Goal: Information Seeking & Learning: Learn about a topic

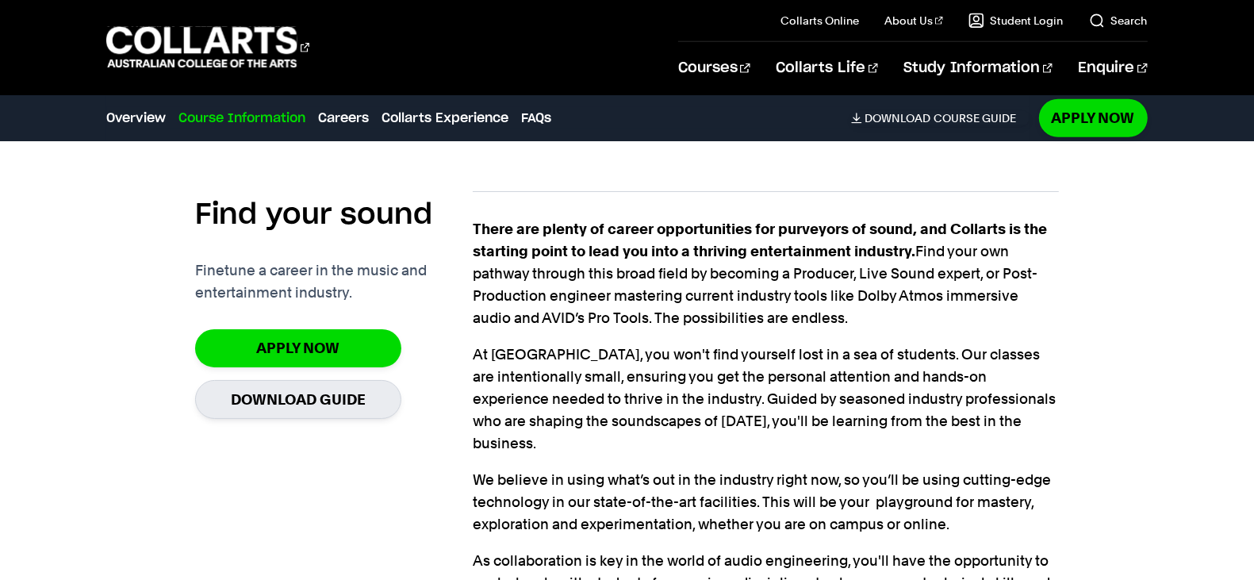
scroll to position [646, 0]
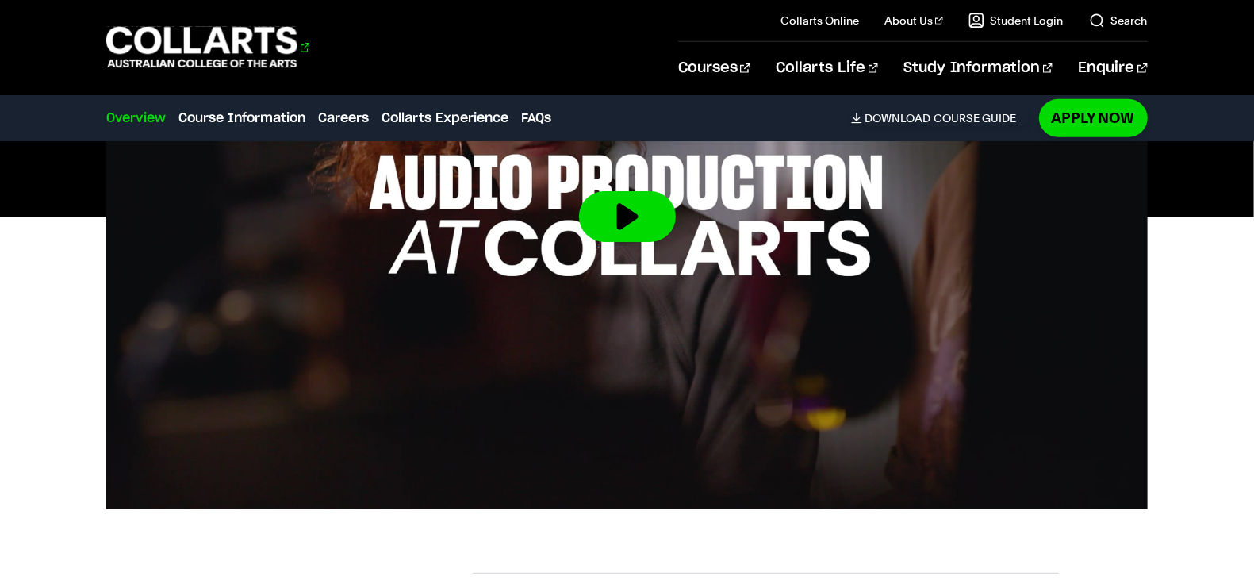
click at [190, 43] on 1 "Go to homepage" at bounding box center [201, 47] width 191 height 41
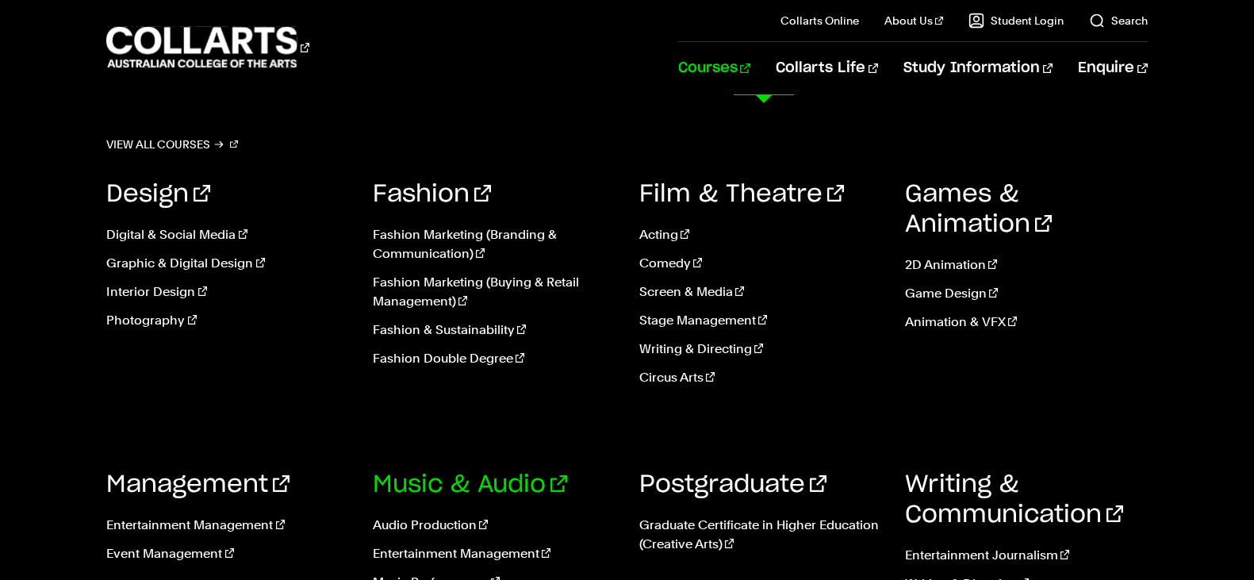
scroll to position [132, 0]
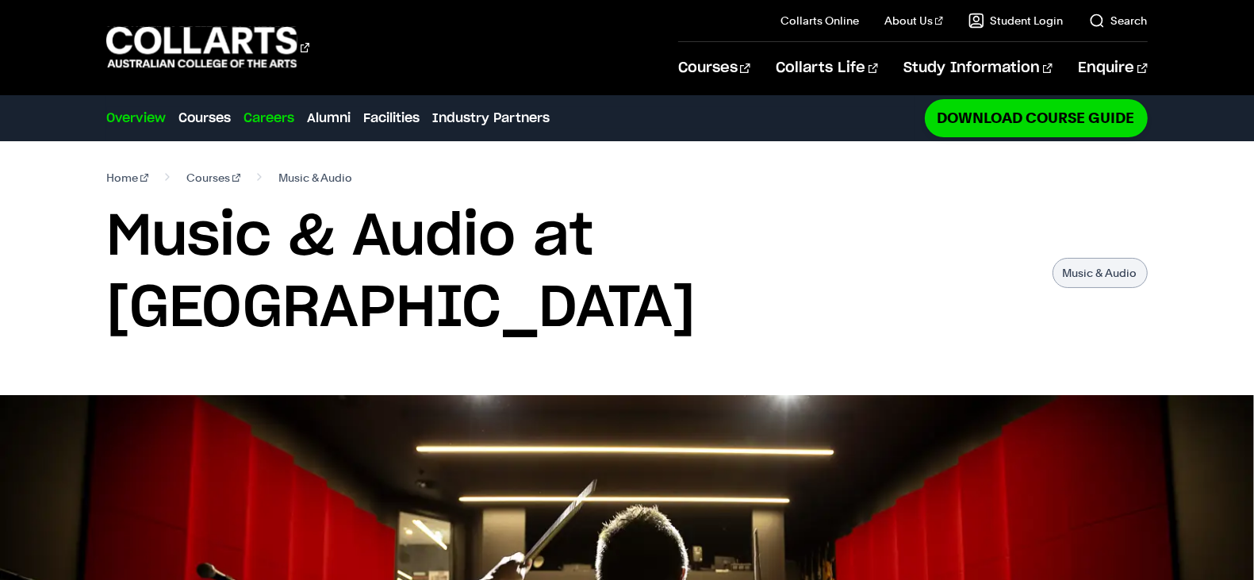
click at [286, 114] on link "Careers" at bounding box center [269, 118] width 51 height 19
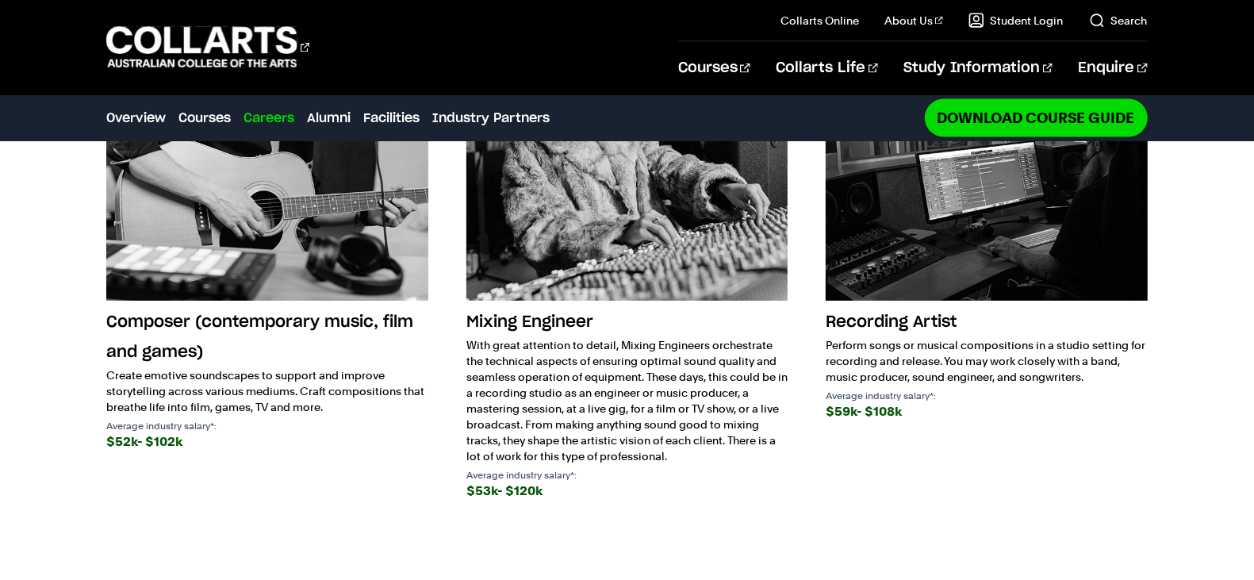
scroll to position [2179, 0]
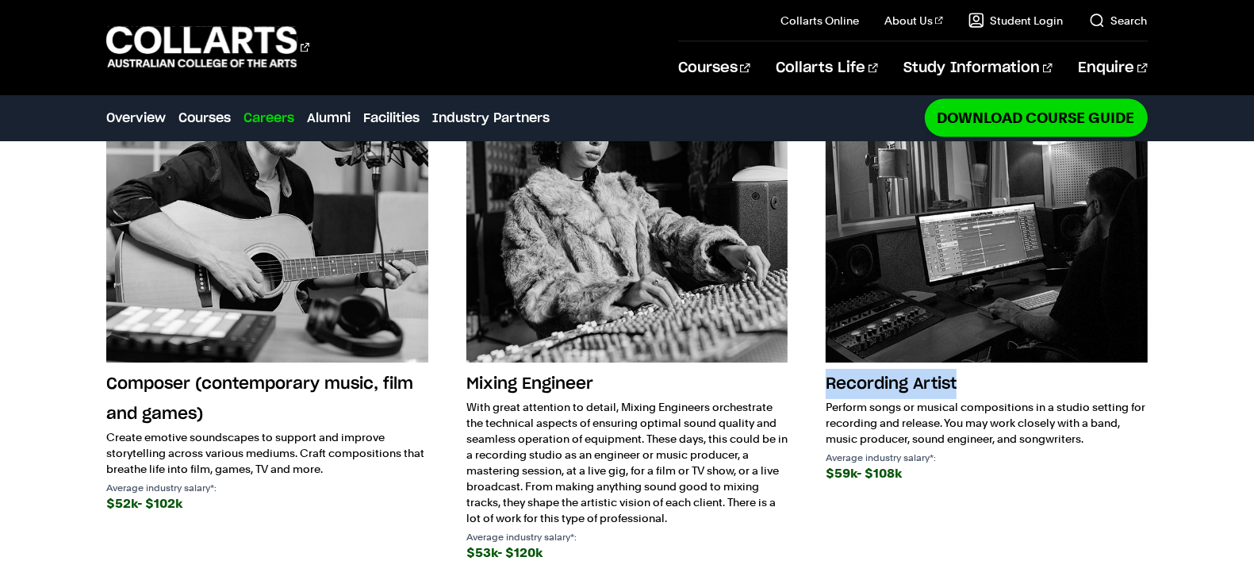
drag, startPoint x: 814, startPoint y: 279, endPoint x: 980, endPoint y: 279, distance: 165.8
click at [980, 279] on div "Composer (contemporary music, film and games) Create emotive soundscapes to sup…" at bounding box center [626, 318] width 1041 height 555
copy h3 "Recording Artist"
click at [944, 399] on p "Perform songs or musical compositions in a studio setting for recording and rel…" at bounding box center [986, 423] width 321 height 48
drag, startPoint x: 825, startPoint y: 291, endPoint x: 992, endPoint y: 298, distance: 166.8
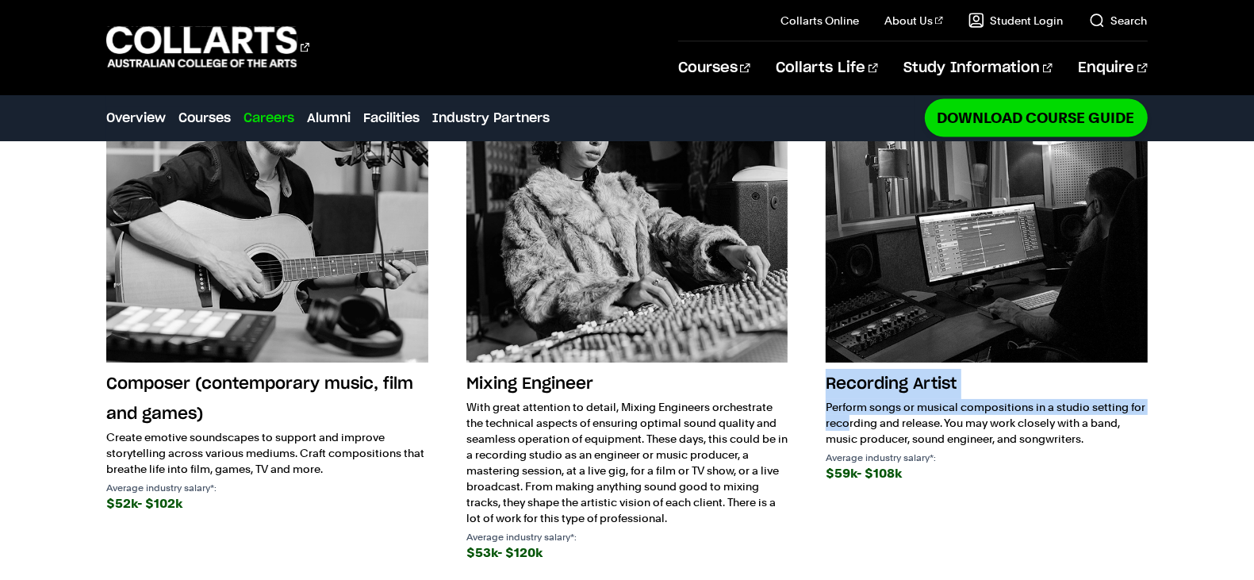
click at [992, 298] on div "Composer (contemporary music, film and games) Create emotive soundscapes to sup…" at bounding box center [626, 318] width 1041 height 555
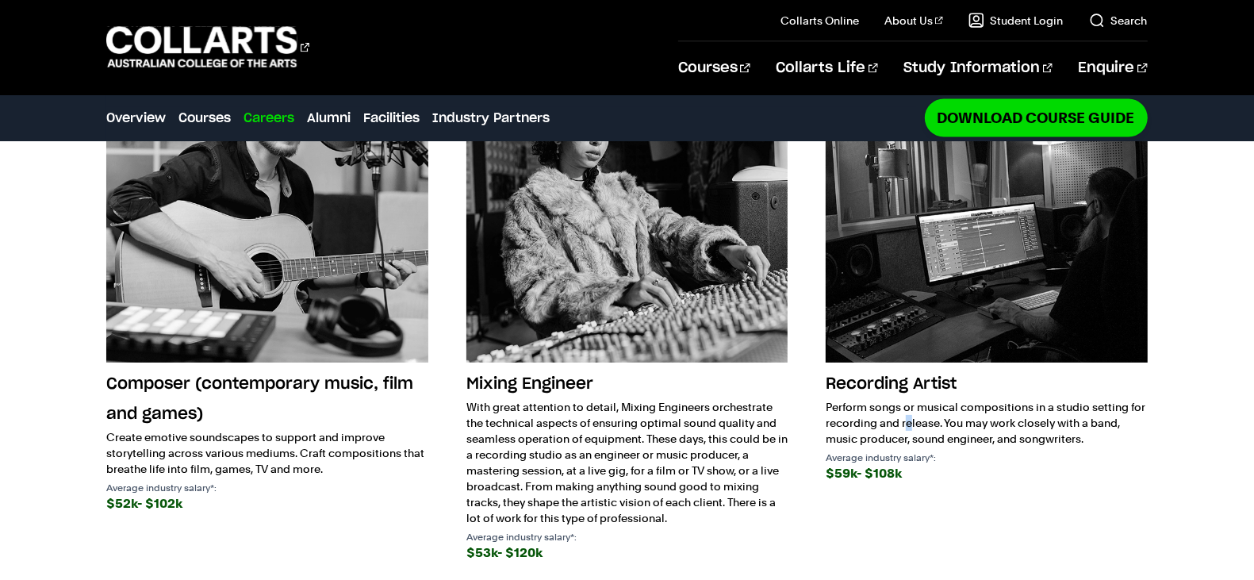
drag, startPoint x: 1048, startPoint y: 298, endPoint x: 1053, endPoint y: 319, distance: 21.2
click at [1054, 399] on p "Perform songs or musical compositions in a studio setting for recording and rel…" at bounding box center [986, 423] width 321 height 48
drag, startPoint x: 819, startPoint y: 298, endPoint x: 944, endPoint y: 321, distance: 127.3
click at [944, 321] on div "Composer (contemporary music, film and games) Create emotive soundscapes to sup…" at bounding box center [626, 318] width 1041 height 555
copy p "Perform songs or musical compositions in a studio setting for recording and rel…"
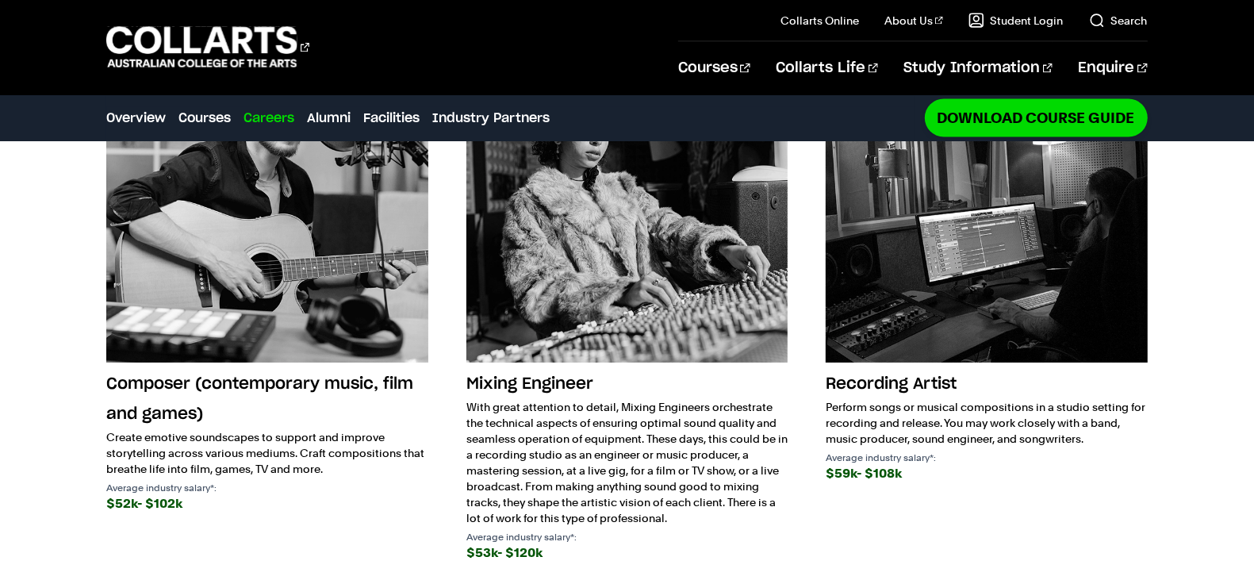
drag, startPoint x: 873, startPoint y: 264, endPoint x: 883, endPoint y: 279, distance: 18.3
click at [878, 369] on h3 "Recording Artist" at bounding box center [986, 384] width 321 height 30
click at [883, 369] on h3 "Recording Artist" at bounding box center [986, 384] width 321 height 30
click at [914, 203] on img at bounding box center [986, 201] width 321 height 321
click at [916, 399] on p "Perform songs or musical compositions in a studio setting for recording and rel…" at bounding box center [986, 423] width 321 height 48
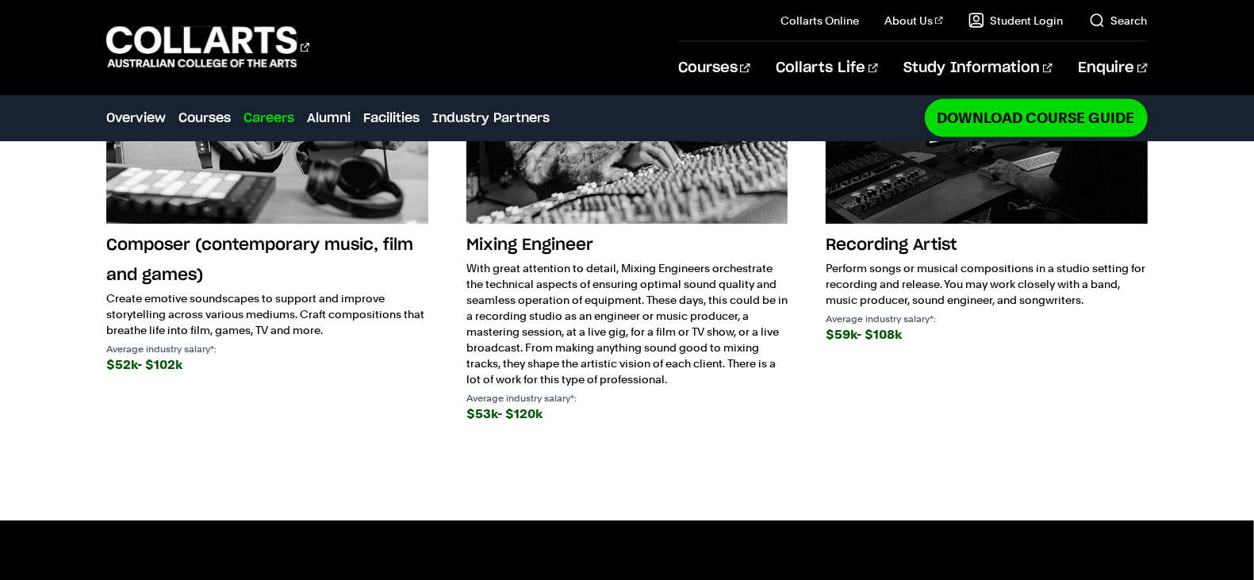
scroll to position [2312, 0]
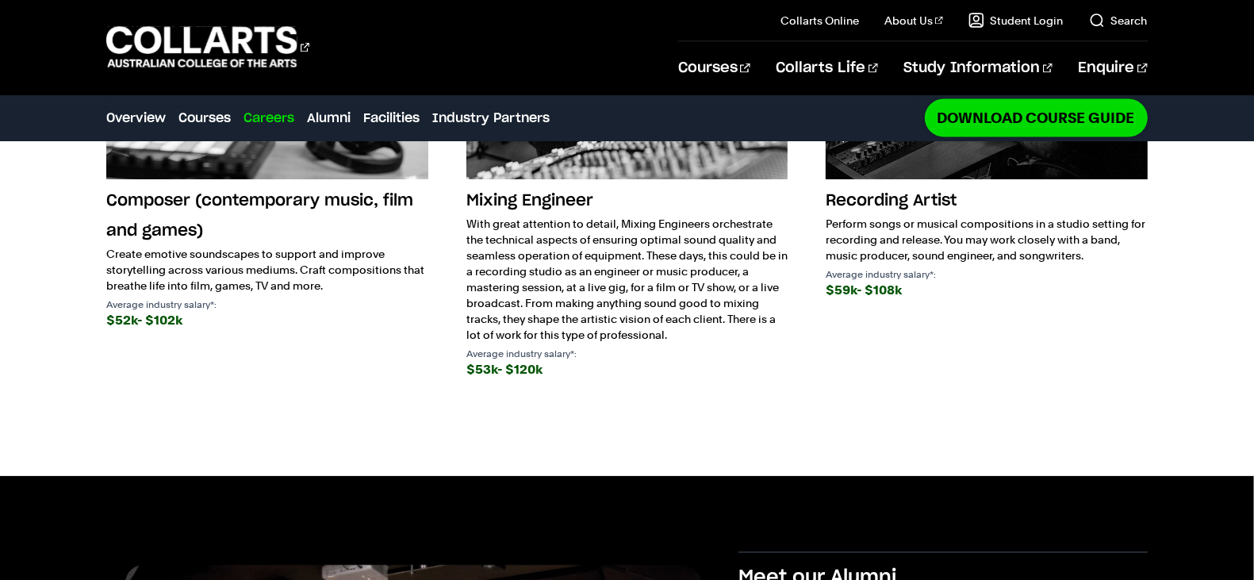
scroll to position [2312, 0]
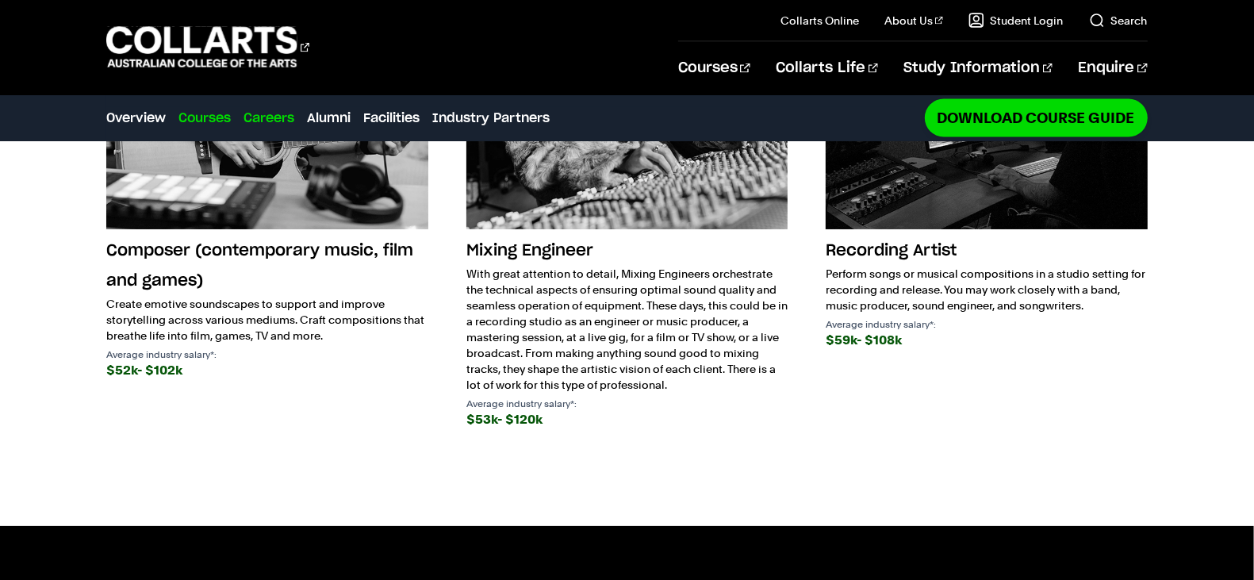
click at [212, 119] on link "Courses" at bounding box center [205, 118] width 52 height 19
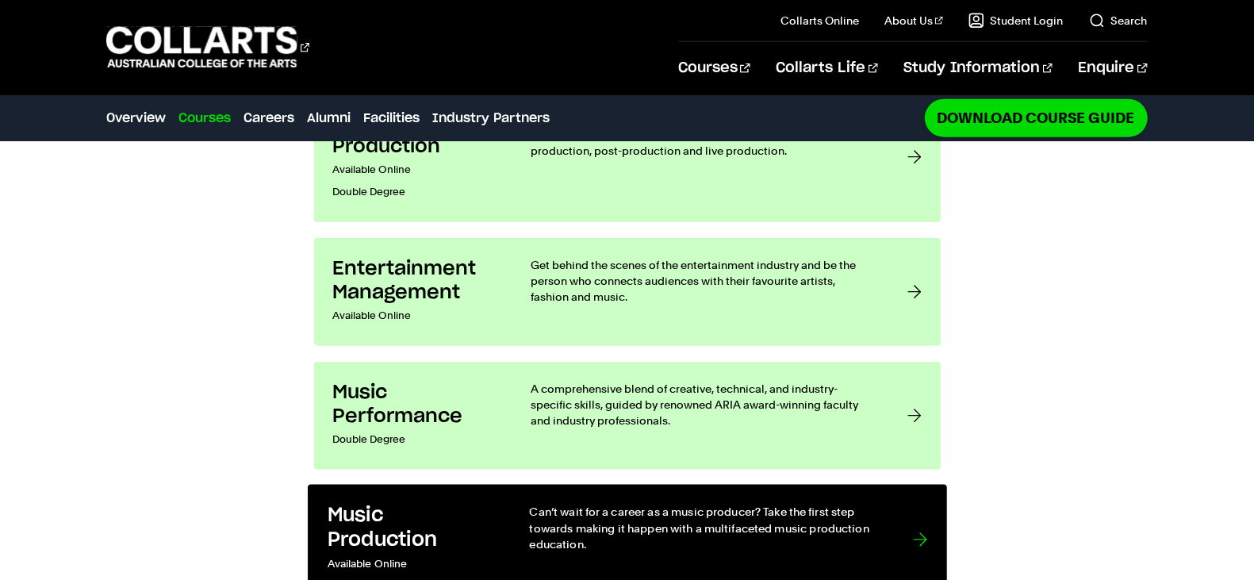
scroll to position [1427, 0]
